Goal: Information Seeking & Learning: Learn about a topic

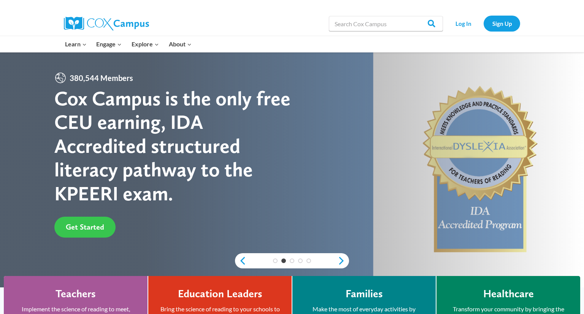
click at [87, 230] on span "Get Started" at bounding box center [85, 226] width 38 height 9
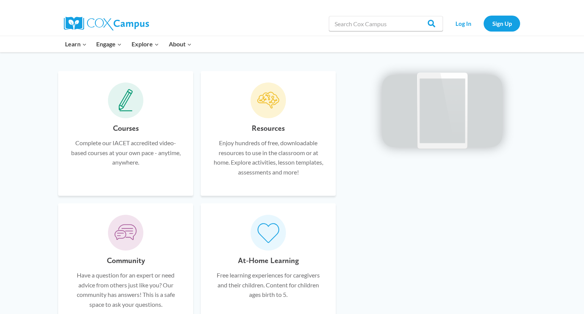
scroll to position [447, 0]
click at [126, 165] on div "Courses Complete our IACET accredited video-based courses at your own pace - an…" at bounding box center [126, 152] width 112 height 62
click at [124, 112] on span at bounding box center [126, 99] width 36 height 36
click at [124, 127] on h6 "Courses" at bounding box center [126, 127] width 26 height 12
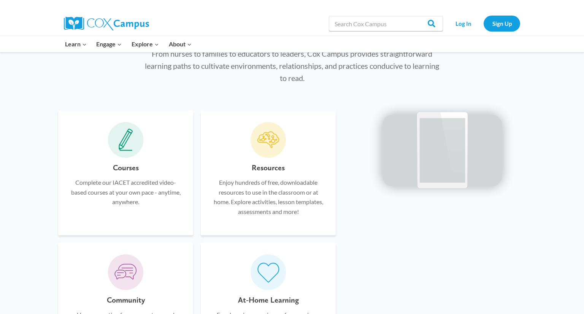
scroll to position [406, 0]
click at [144, 152] on div "Courses Complete our IACET accredited video-based courses at your own pace - an…" at bounding box center [125, 172] width 135 height 125
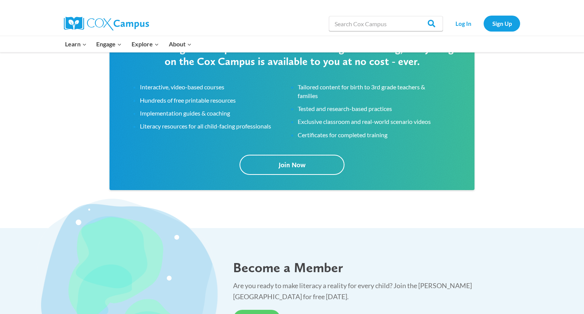
scroll to position [1406, 0]
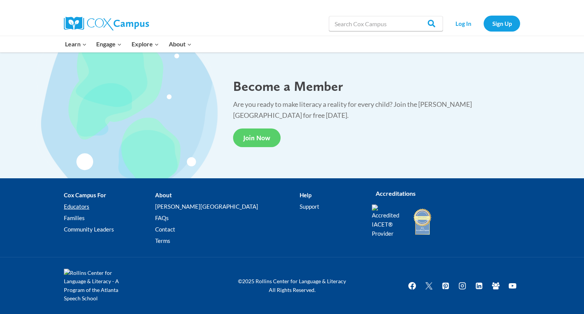
click at [85, 208] on link "Educators" at bounding box center [109, 206] width 91 height 11
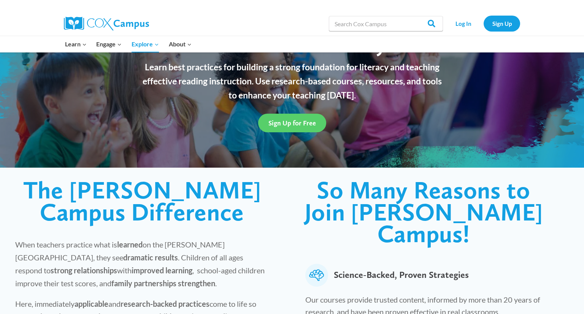
click at [85, 208] on h1 "The Cox Campus Difference" at bounding box center [142, 201] width 254 height 44
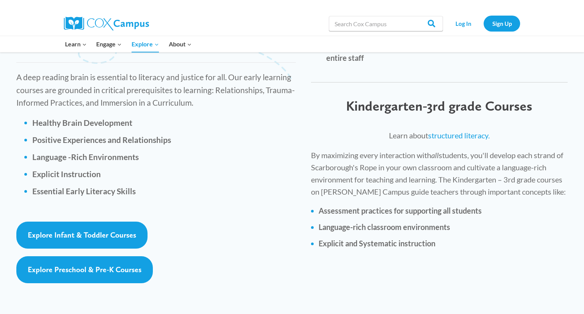
scroll to position [1053, 0]
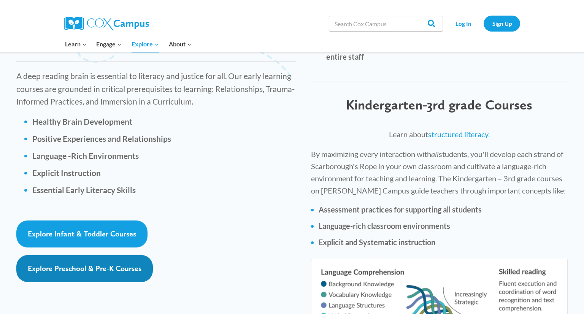
click at [76, 264] on span "Explore Preschool & Pre-K Courses" at bounding box center [85, 268] width 114 height 9
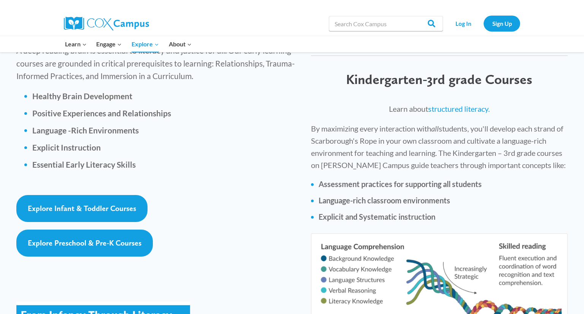
scroll to position [1079, 0]
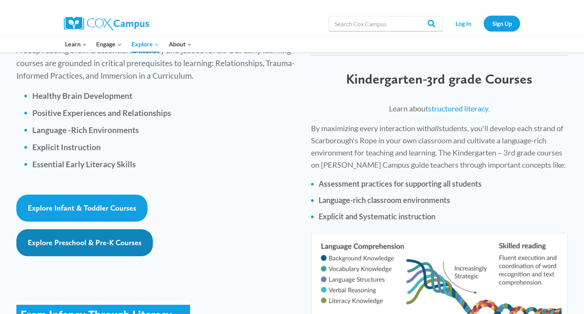
click at [102, 238] on span "Explore Preschool & Pre-K Courses" at bounding box center [85, 242] width 114 height 9
